Goal: Task Accomplishment & Management: Manage account settings

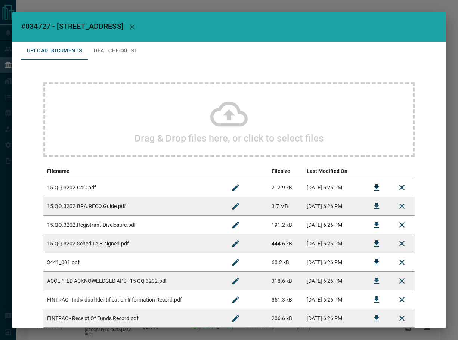
click at [38, 26] on span "#034727 - [STREET_ADDRESS]" at bounding box center [72, 26] width 102 height 9
copy span "034727"
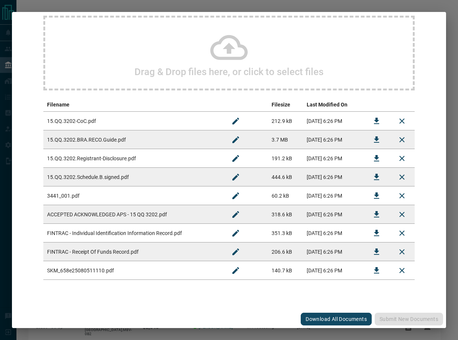
scroll to position [67, 0]
click at [371, 208] on button "Download" at bounding box center [376, 214] width 18 height 18
click at [367, 271] on button "Download" at bounding box center [376, 270] width 18 height 18
click at [374, 194] on icon "Download" at bounding box center [376, 195] width 5 height 6
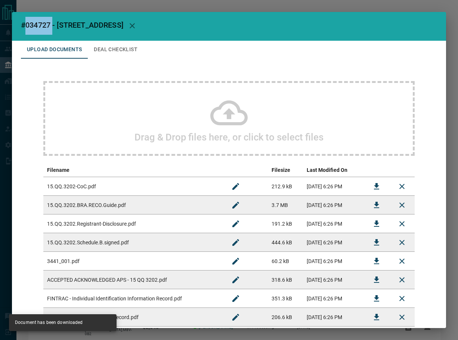
scroll to position [0, 0]
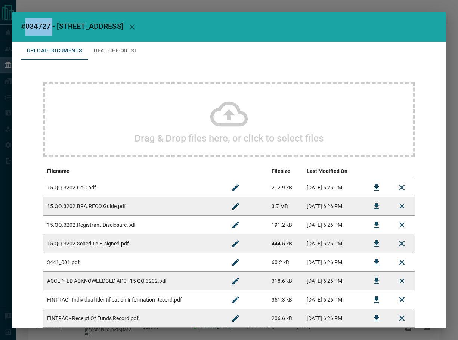
click at [114, 53] on button "Deal Checklist" at bounding box center [116, 51] width 56 height 18
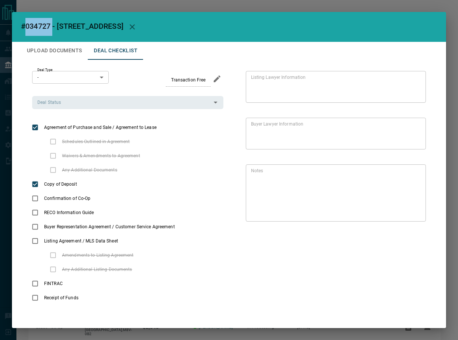
drag, startPoint x: 59, startPoint y: 110, endPoint x: 60, endPoint y: 106, distance: 4.6
click at [59, 110] on div "Deal Type - * ​ Transaction Free Deal Status Deal Status Agreement of Purchase …" at bounding box center [127, 188] width 191 height 234
click at [60, 106] on input "Deal Status" at bounding box center [121, 102] width 174 height 8
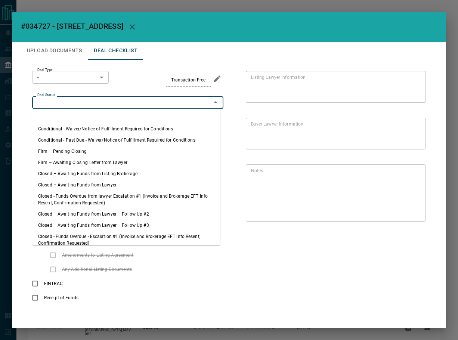
drag, startPoint x: 67, startPoint y: 151, endPoint x: 72, endPoint y: 51, distance: 100.1
click at [67, 150] on li "Firm – Pending Closing" at bounding box center [126, 151] width 188 height 11
type input "**********"
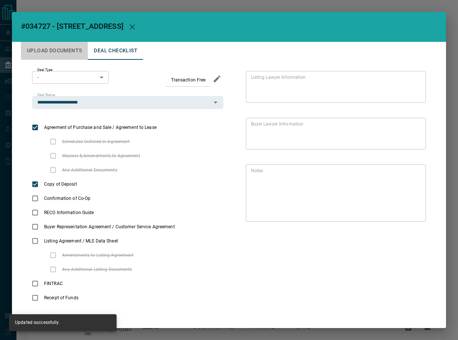
click at [38, 48] on button "Upload Documents" at bounding box center [54, 51] width 67 height 18
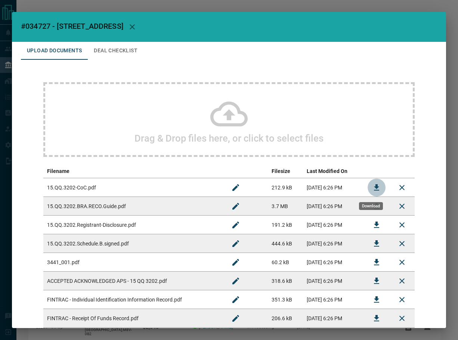
click at [372, 186] on icon "Download" at bounding box center [376, 187] width 9 height 9
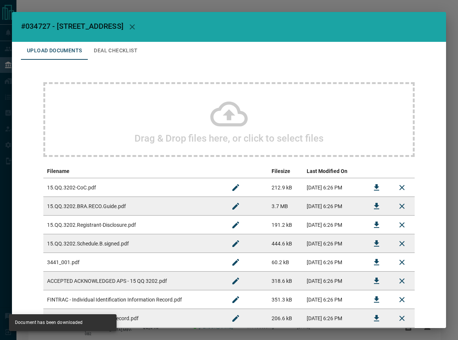
click at [106, 54] on button "Deal Checklist" at bounding box center [116, 51] width 56 height 18
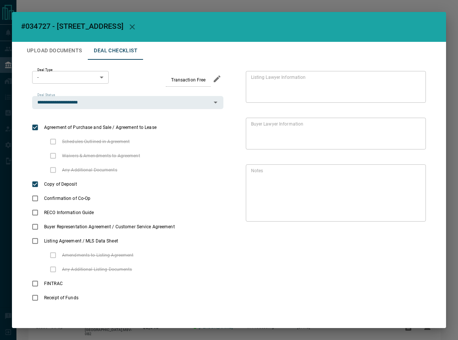
click at [64, 78] on body "Lead Transfers Leads Deals Listings Campaigns Quota Rules Agent Quotas Admin Mo…" at bounding box center [229, 207] width 458 height 415
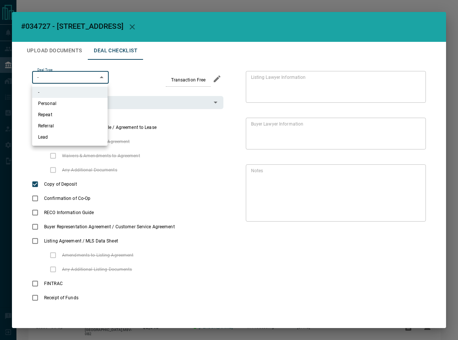
click at [47, 132] on li "Lead" at bounding box center [69, 136] width 75 height 11
type input "*"
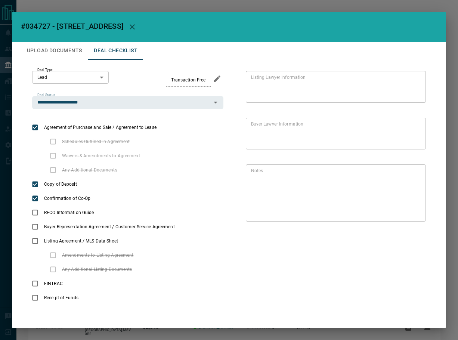
click at [53, 51] on button "Upload Documents" at bounding box center [54, 51] width 67 height 18
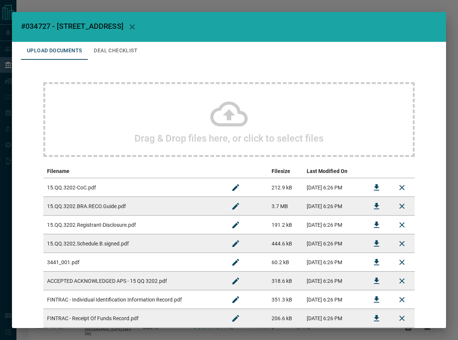
click at [372, 241] on icon "Download" at bounding box center [376, 243] width 9 height 9
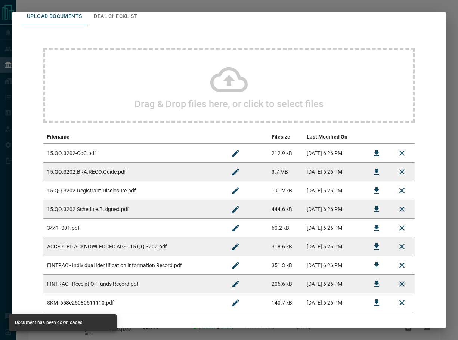
scroll to position [67, 0]
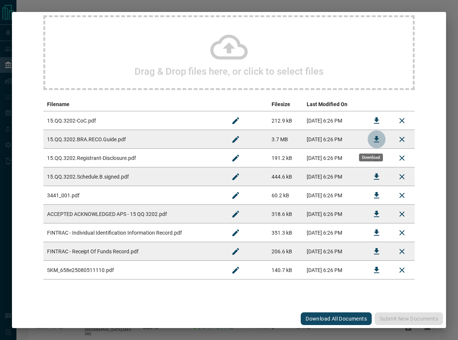
click at [372, 141] on icon "Download" at bounding box center [376, 139] width 9 height 9
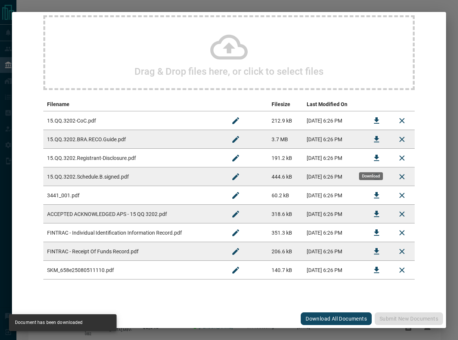
click at [372, 159] on icon "Download" at bounding box center [376, 157] width 9 height 9
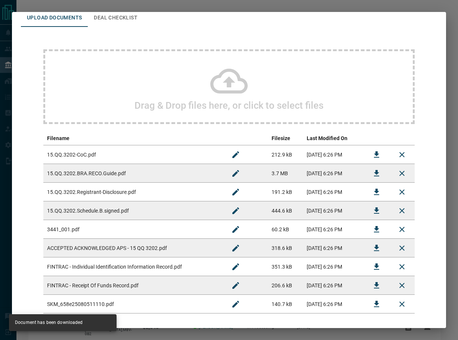
scroll to position [0, 0]
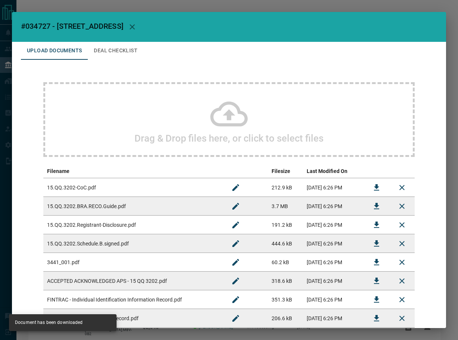
click at [108, 49] on button "Deal Checklist" at bounding box center [116, 51] width 56 height 18
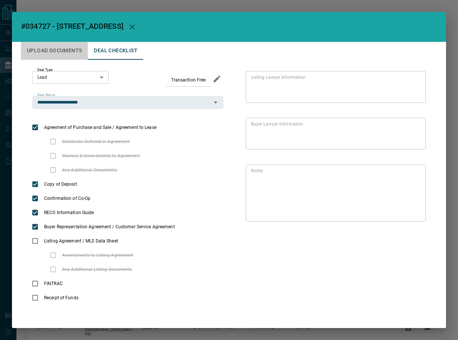
click at [54, 50] on button "Upload Documents" at bounding box center [54, 51] width 67 height 18
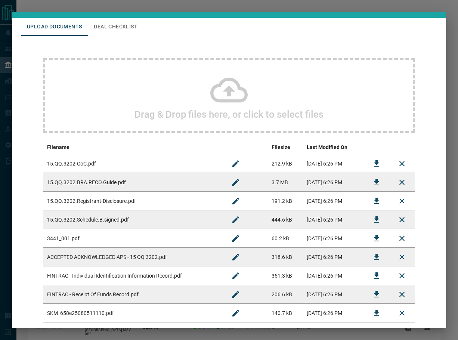
scroll to position [67, 0]
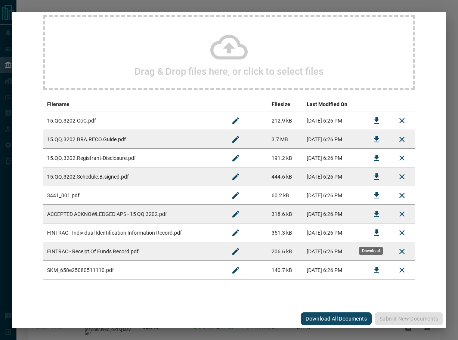
click at [367, 234] on button "Download" at bounding box center [376, 233] width 18 height 18
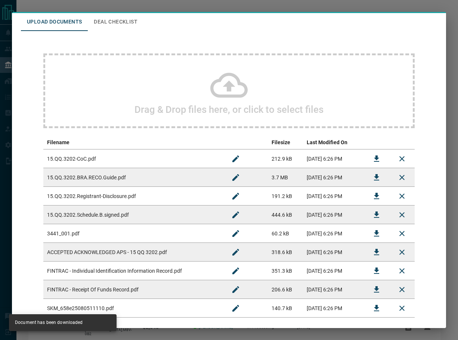
scroll to position [0, 0]
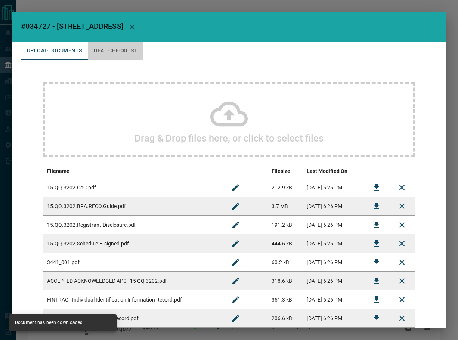
click at [132, 52] on button "Deal Checklist" at bounding box center [116, 51] width 56 height 18
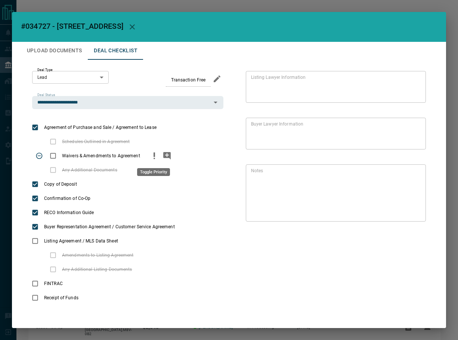
click at [151, 156] on icon "priority" at bounding box center [154, 155] width 9 height 9
click at [163, 156] on icon "add note" at bounding box center [166, 155] width 7 height 7
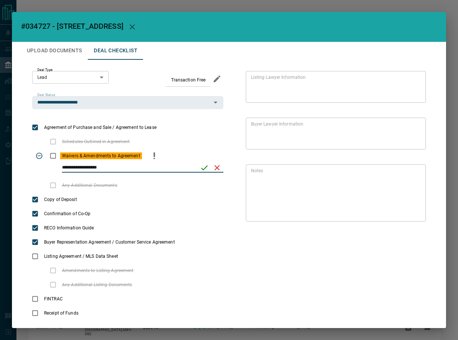
type input "**********"
click at [206, 167] on button "save" at bounding box center [204, 167] width 13 height 13
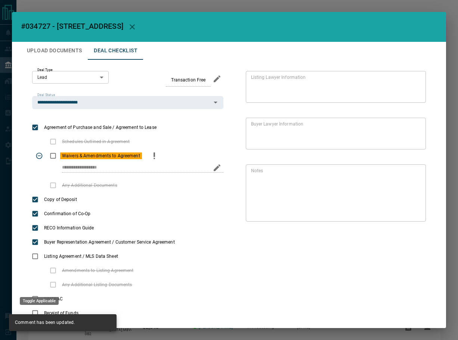
click at [37, 297] on div "Toggle Applicable" at bounding box center [39, 301] width 39 height 8
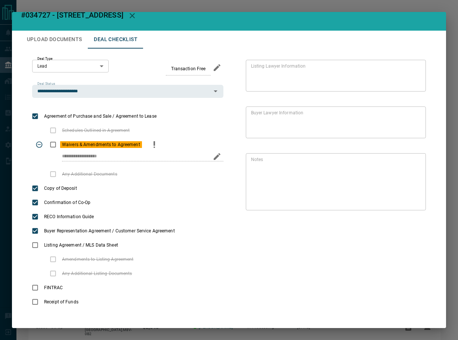
scroll to position [17, 0]
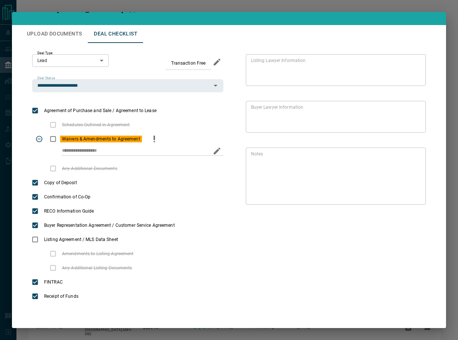
click at [36, 35] on button "Upload Documents" at bounding box center [54, 34] width 67 height 18
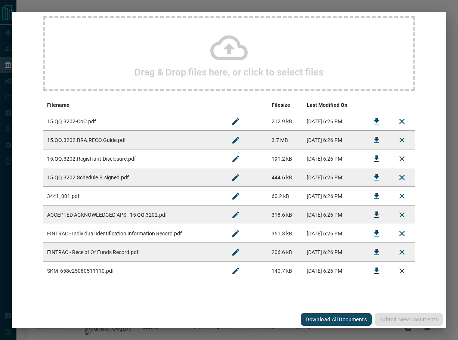
scroll to position [67, 0]
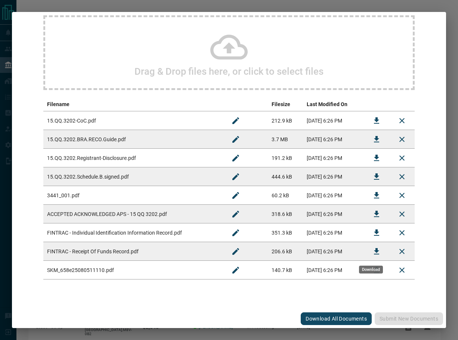
click at [371, 246] on button "Download" at bounding box center [376, 251] width 18 height 18
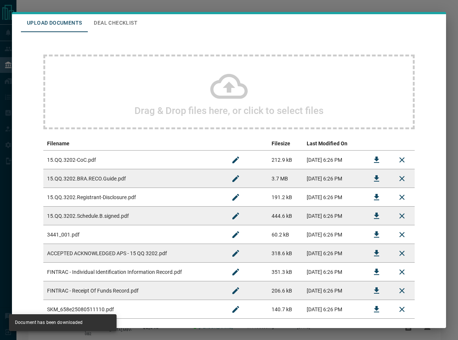
scroll to position [0, 0]
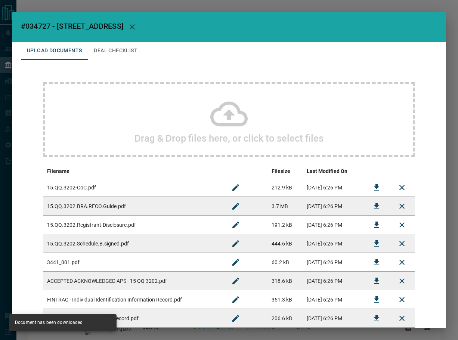
click at [116, 48] on button "Deal Checklist" at bounding box center [116, 51] width 56 height 18
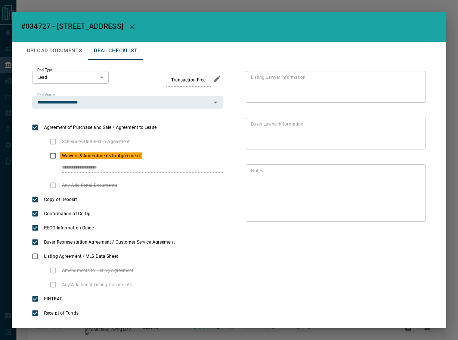
click at [53, 49] on button "Upload Documents" at bounding box center [54, 51] width 67 height 18
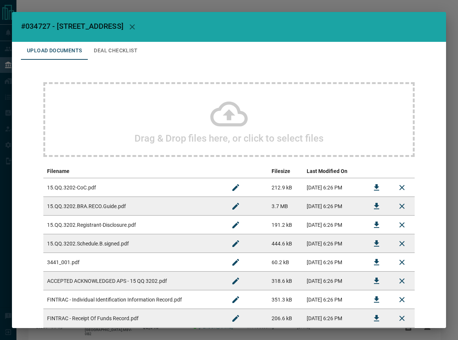
click at [111, 47] on button "Deal Checklist" at bounding box center [116, 51] width 56 height 18
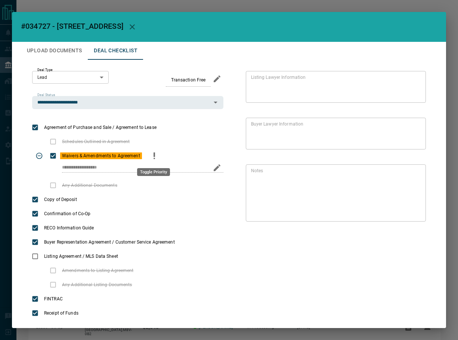
click at [150, 157] on icon "priority" at bounding box center [154, 155] width 9 height 9
click at [74, 53] on button "Upload Documents" at bounding box center [54, 51] width 67 height 18
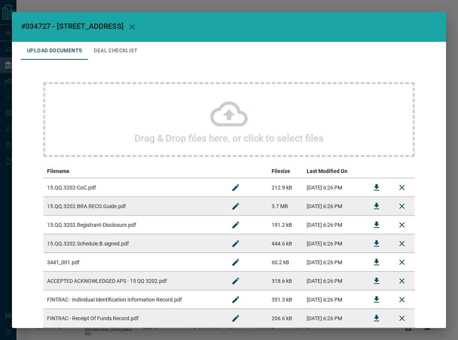
click at [193, 130] on div "Drag & Drop files here, or click to select files" at bounding box center [228, 119] width 371 height 75
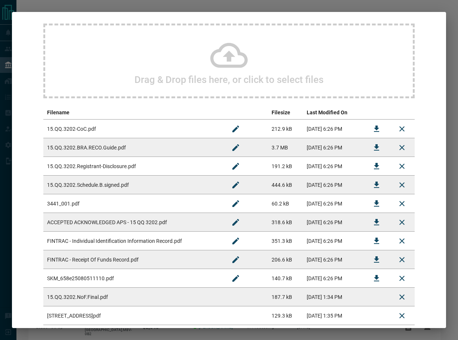
scroll to position [104, 0]
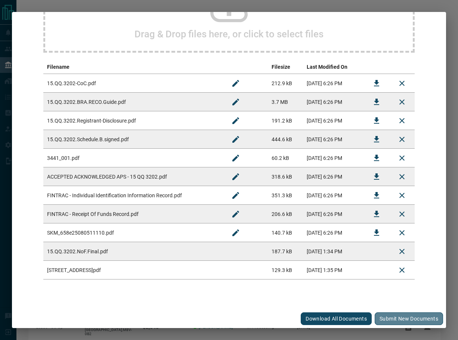
click at [385, 318] on button "Submit new documents" at bounding box center [408, 318] width 68 height 13
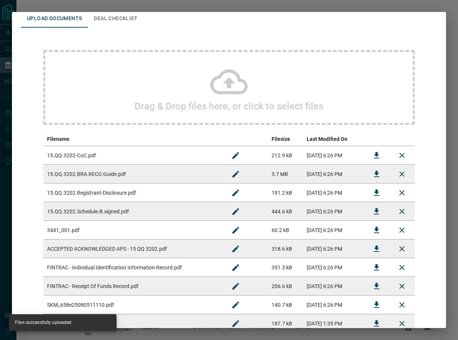
scroll to position [0, 0]
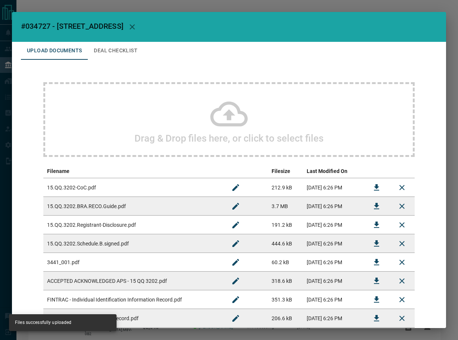
click at [134, 51] on button "Deal Checklist" at bounding box center [116, 51] width 56 height 18
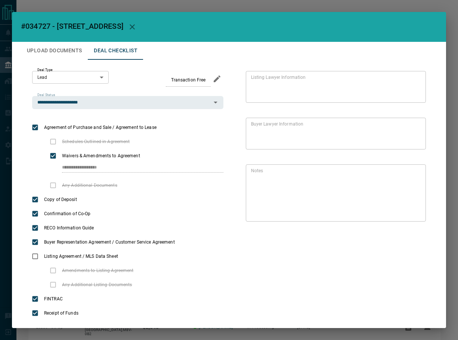
click at [54, 50] on button "Upload Documents" at bounding box center [54, 51] width 67 height 18
